Goal: Check status: Check status

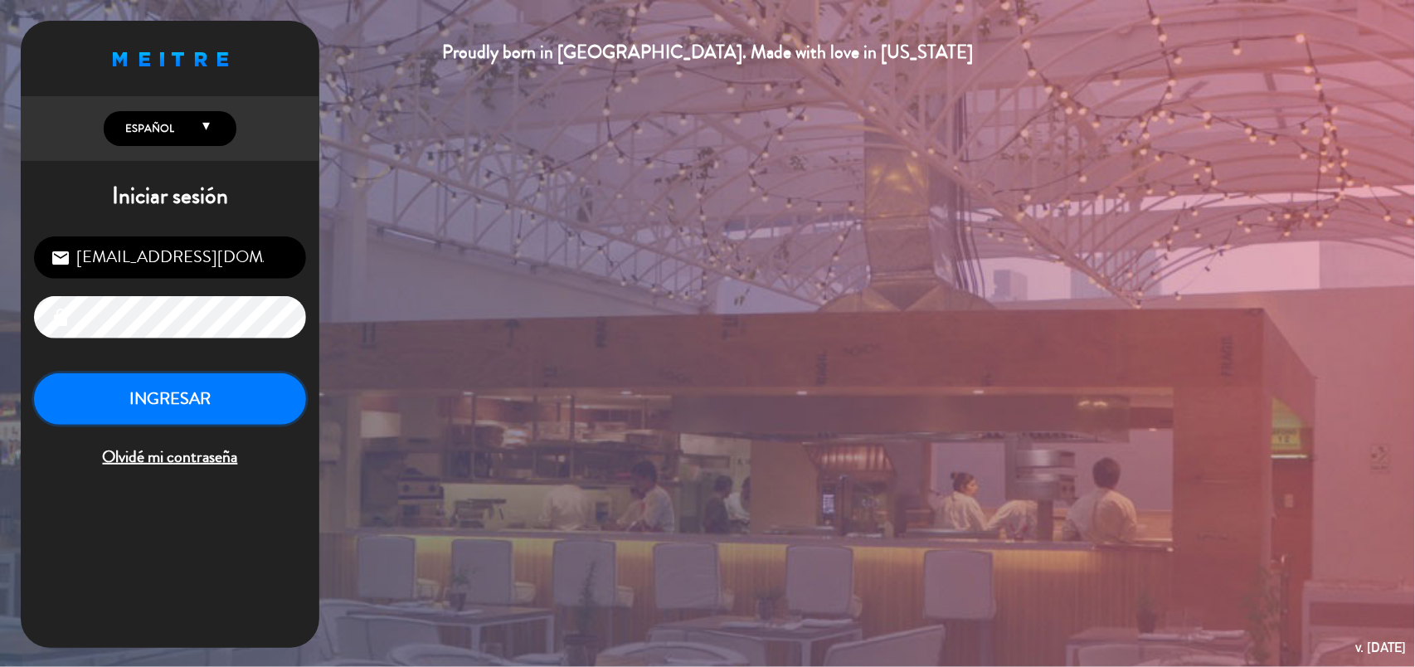
click at [247, 402] on button "INGRESAR" at bounding box center [170, 399] width 272 height 52
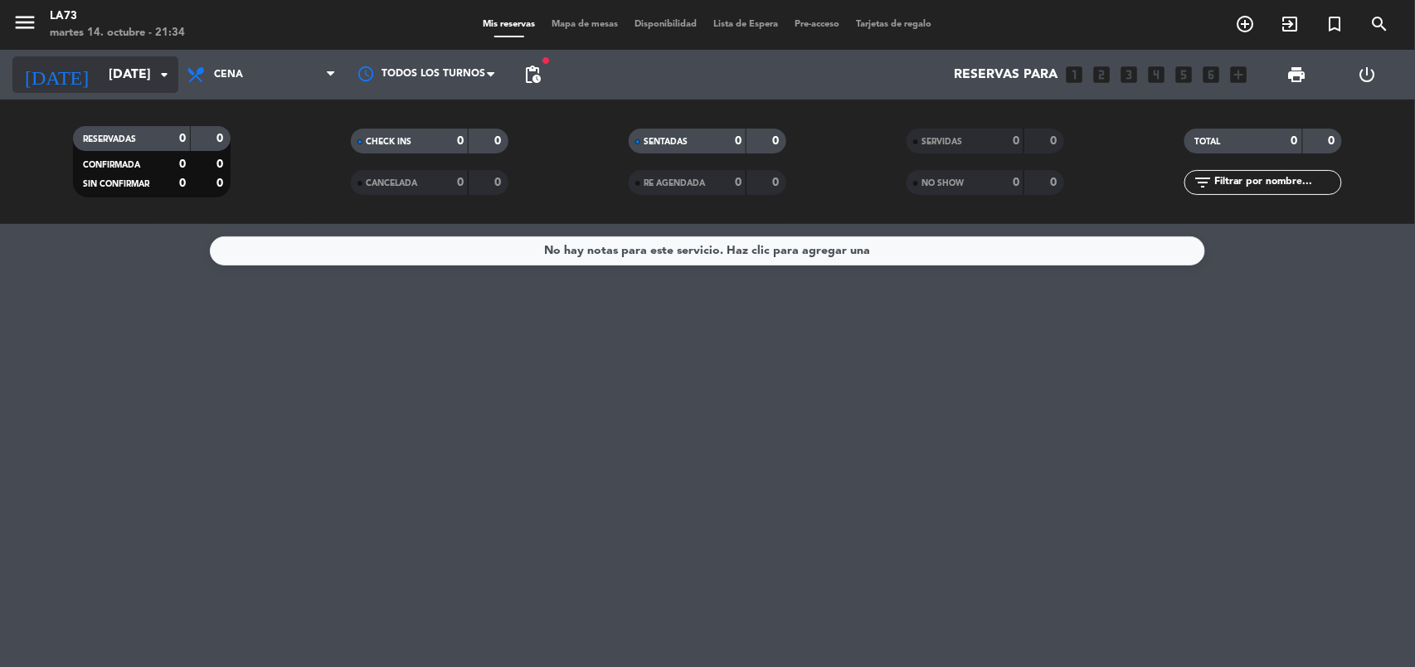
click at [161, 80] on icon "arrow_drop_down" at bounding box center [164, 75] width 20 height 20
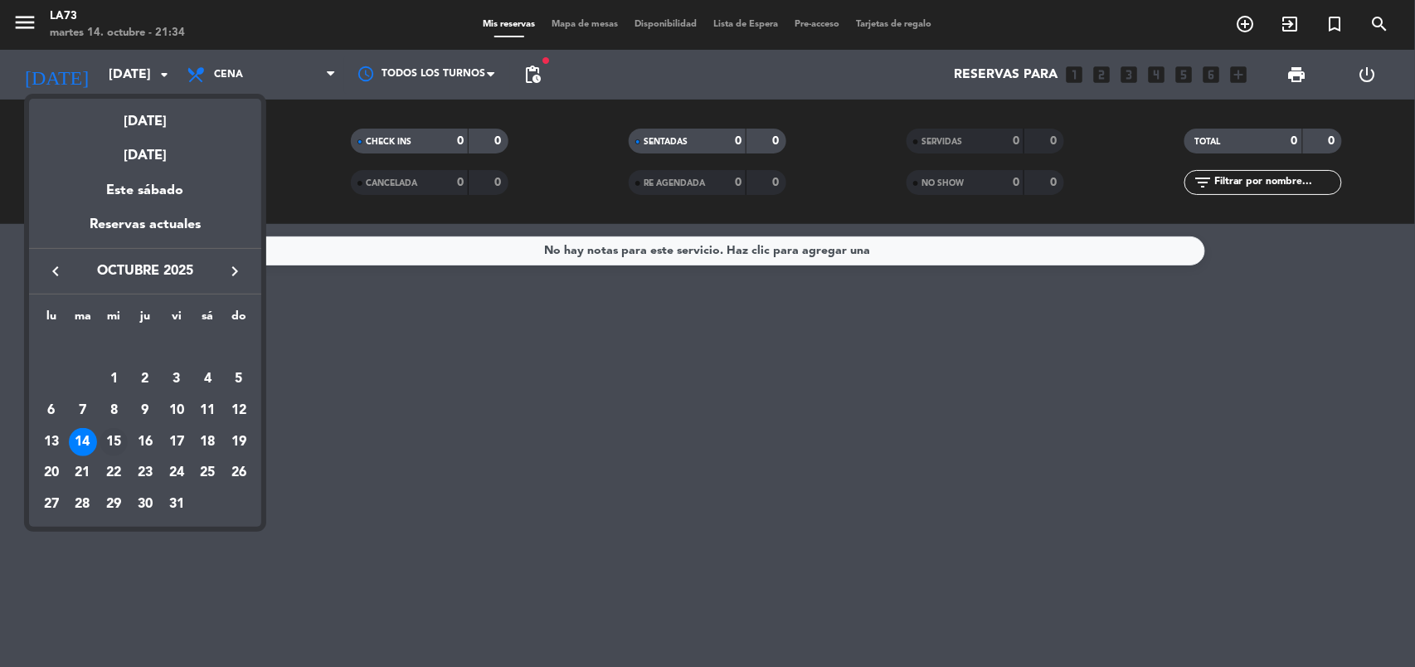
click at [110, 438] on div "15" at bounding box center [114, 442] width 28 height 28
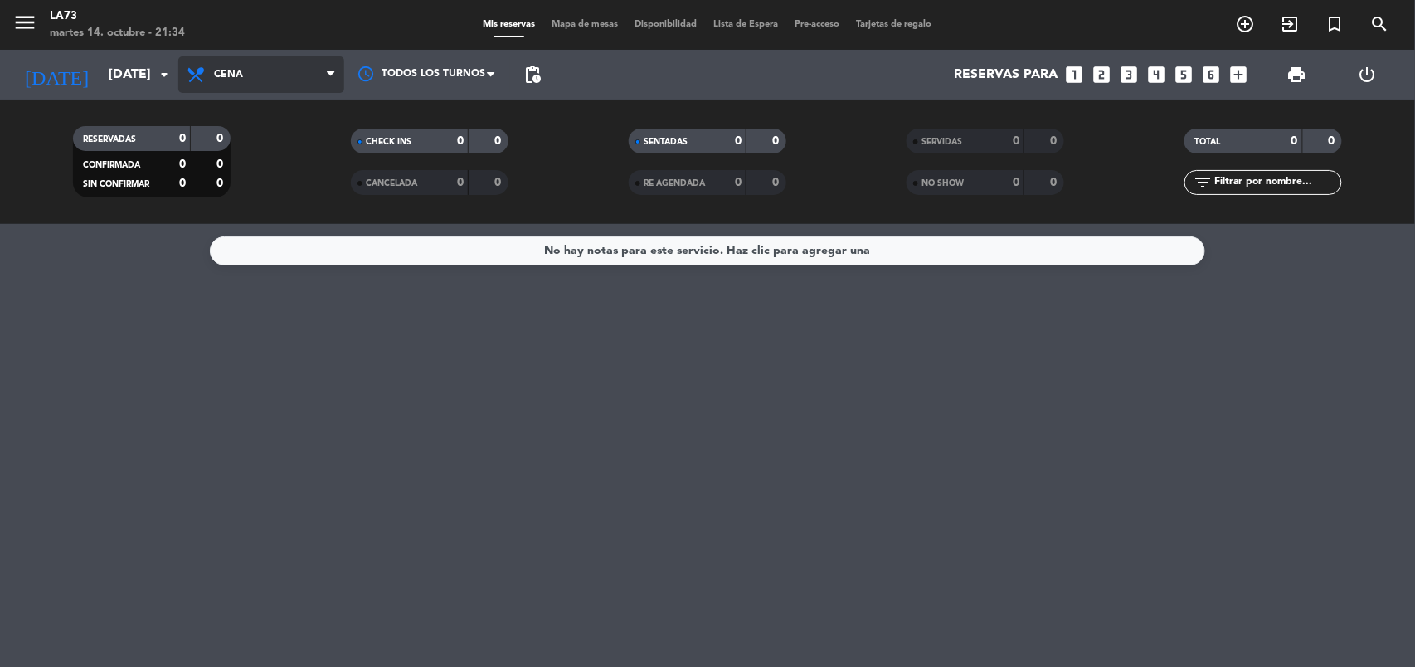
drag, startPoint x: 236, startPoint y: 71, endPoint x: 246, endPoint y: 70, distance: 10.1
click at [236, 71] on span "Cena" at bounding box center [228, 75] width 29 height 12
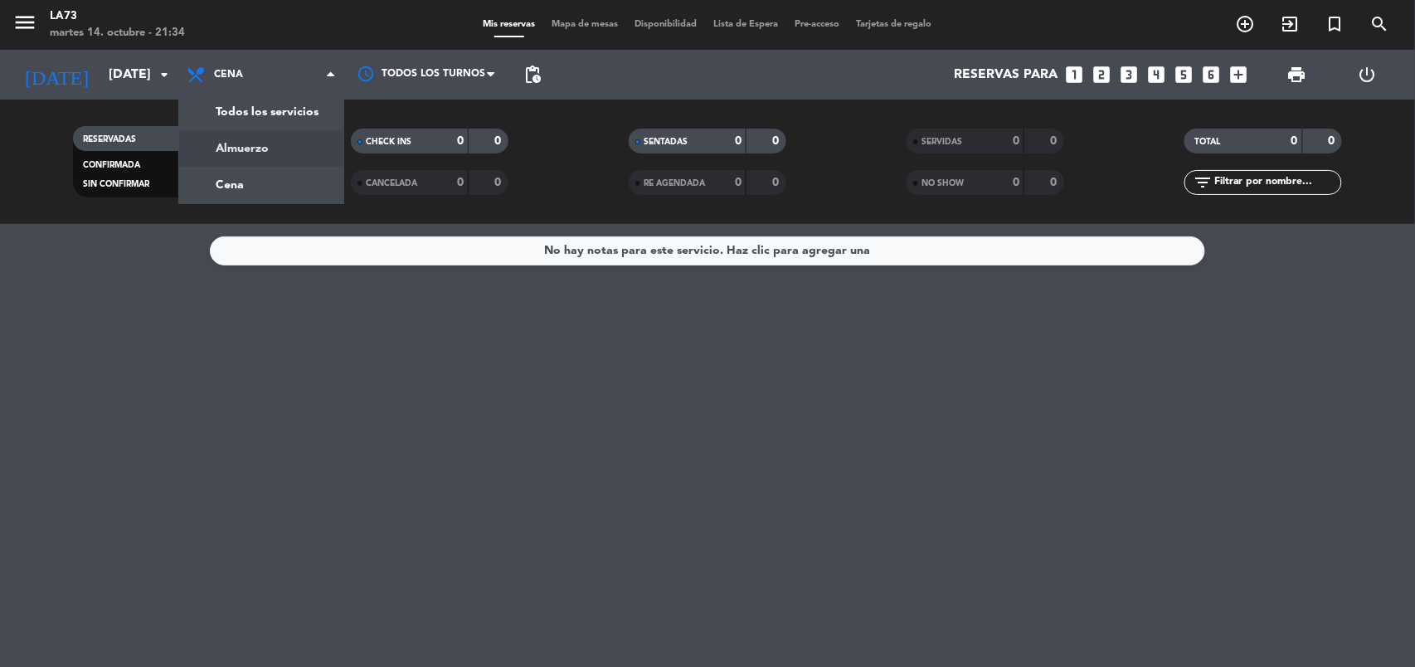
click at [256, 149] on div "menu LA73 [DATE] 14. octubre - 21:34 Mis reservas Mapa de mesas Disponibilidad …" at bounding box center [707, 112] width 1415 height 224
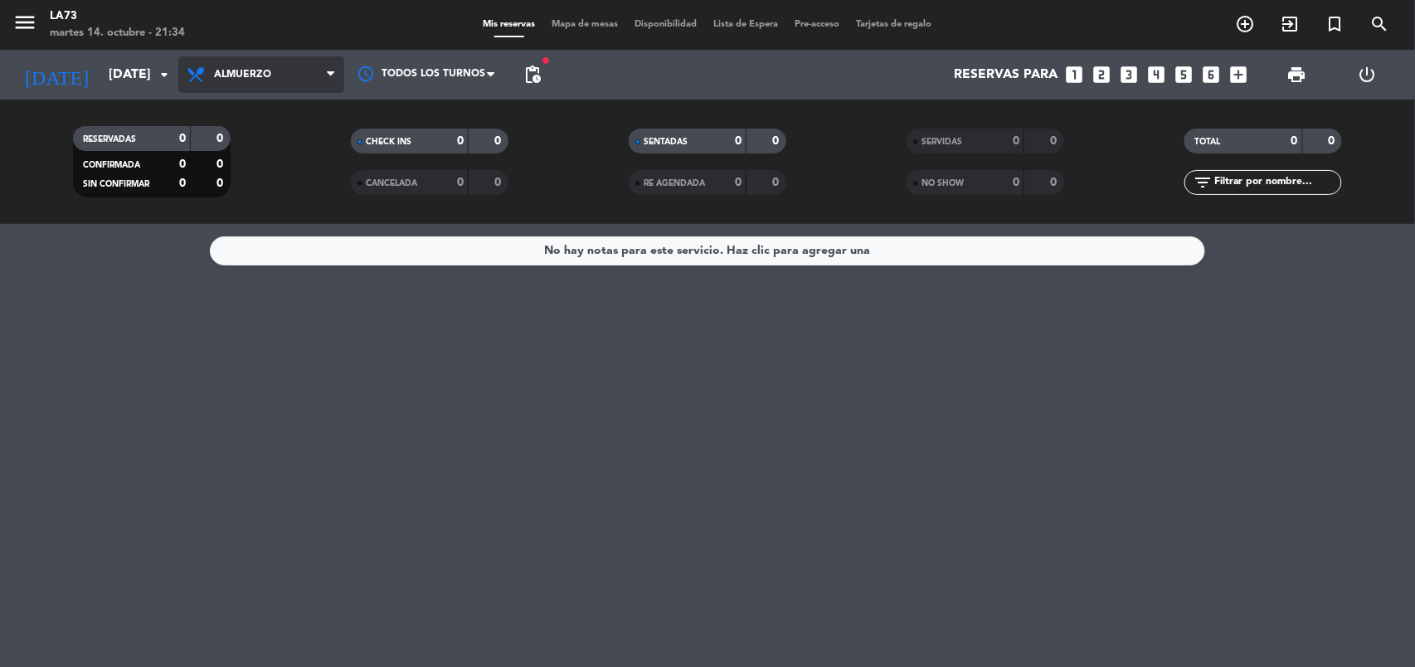
click at [327, 74] on icon at bounding box center [330, 74] width 7 height 13
drag, startPoint x: 305, startPoint y: 171, endPoint x: 315, endPoint y: 86, distance: 85.2
click at [315, 98] on div "Todos los servicios Almuerzo Cena Cena Todos los servicios Almuerzo Cena" at bounding box center [261, 75] width 166 height 50
click at [315, 80] on span "Cena" at bounding box center [261, 74] width 166 height 36
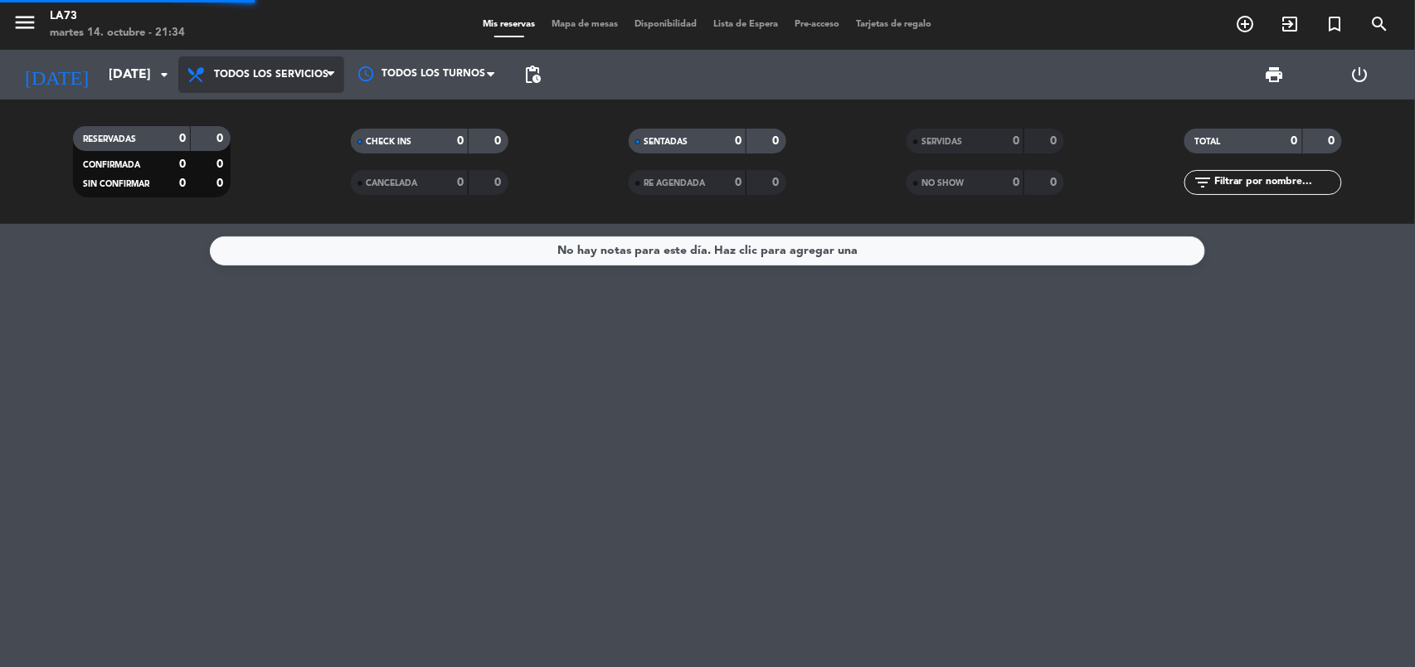
click at [306, 104] on div "menu LA73 [DATE] 14. octubre - 21:34 Mis reservas Mapa de mesas Disponibilidad …" at bounding box center [707, 112] width 1415 height 224
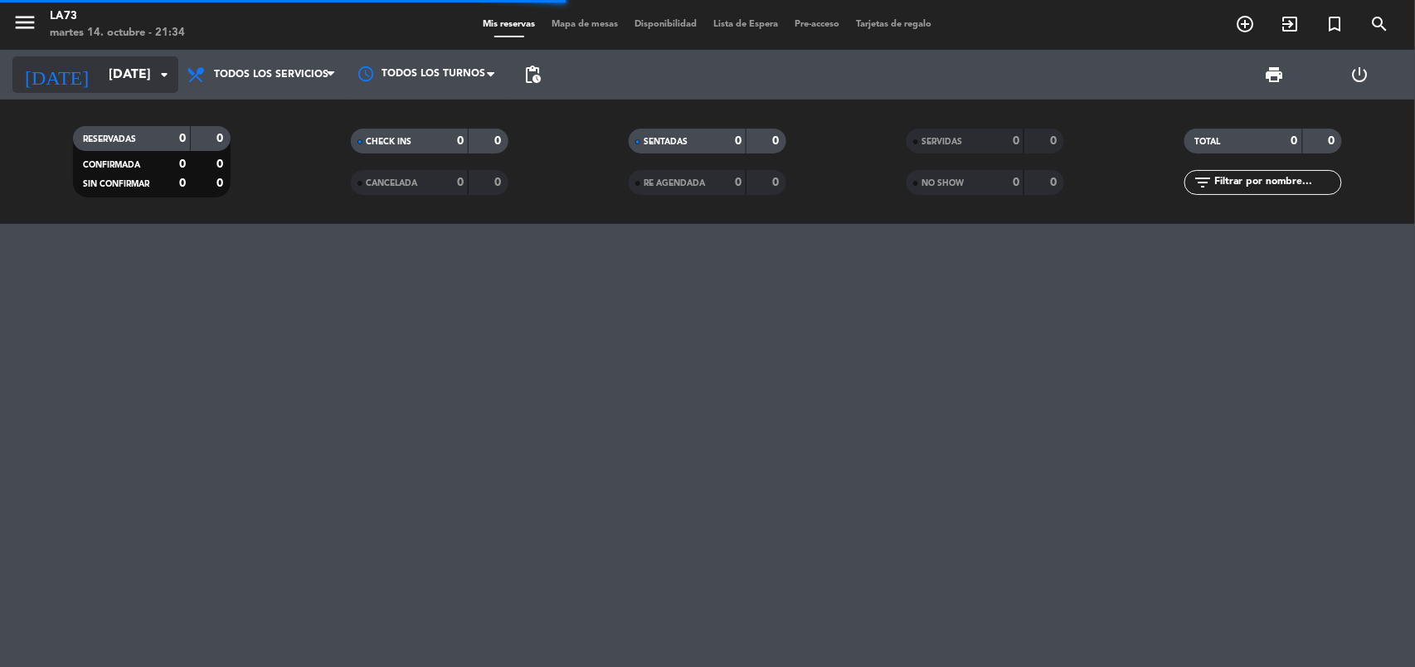
click at [150, 74] on input "[DATE]" at bounding box center [187, 75] width 175 height 32
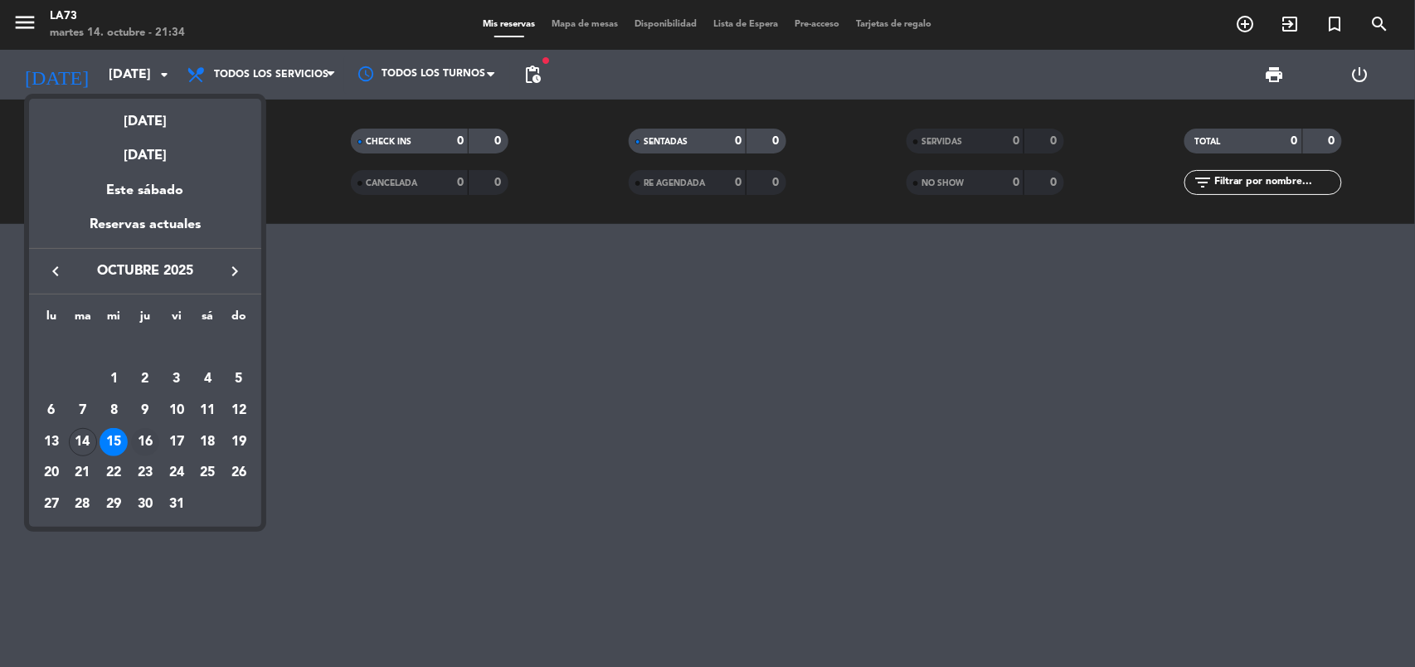
click at [146, 435] on div "16" at bounding box center [145, 442] width 28 height 28
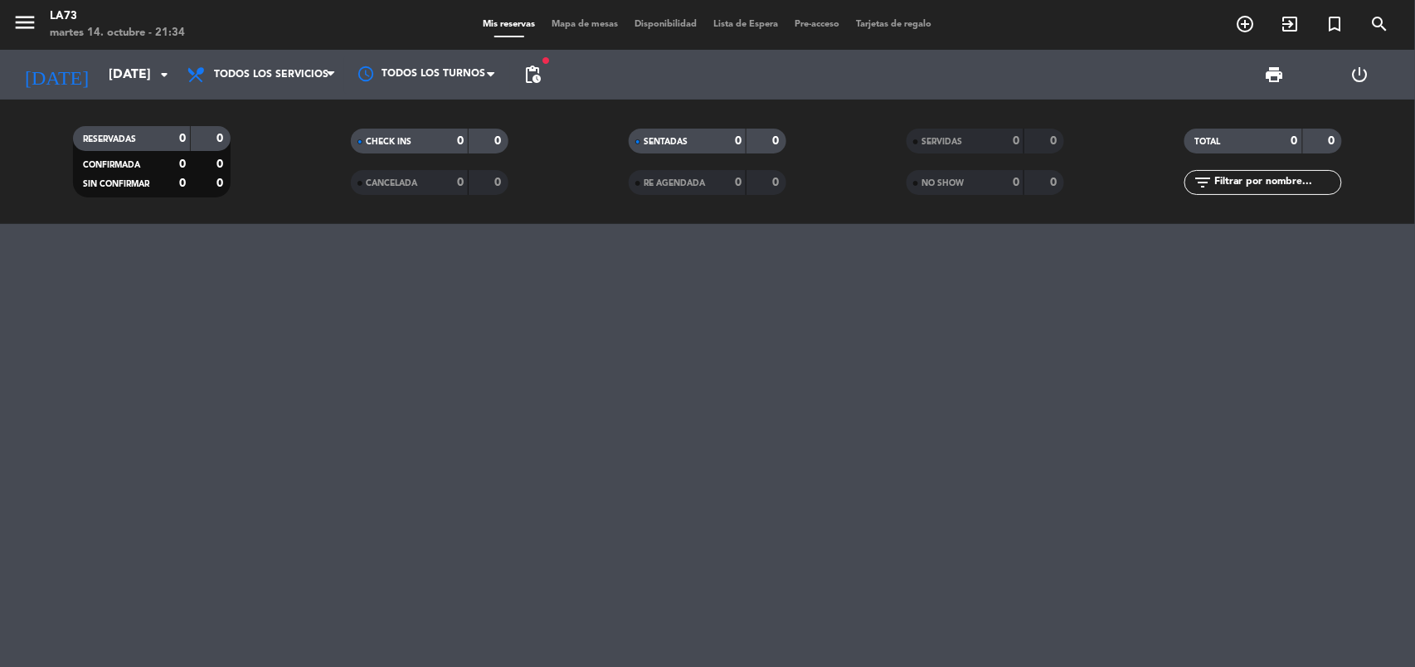
type input "[DEMOGRAPHIC_DATA][DATE]"
